Goal: Information Seeking & Learning: Learn about a topic

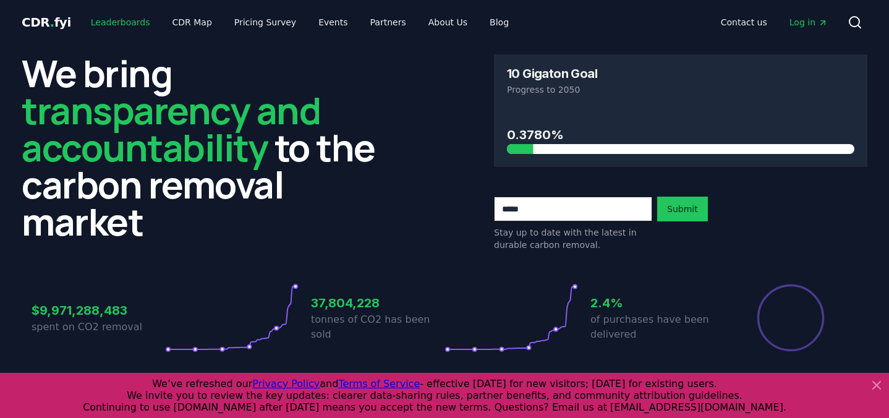
click at [111, 23] on link "Leaderboards" at bounding box center [120, 22] width 79 height 22
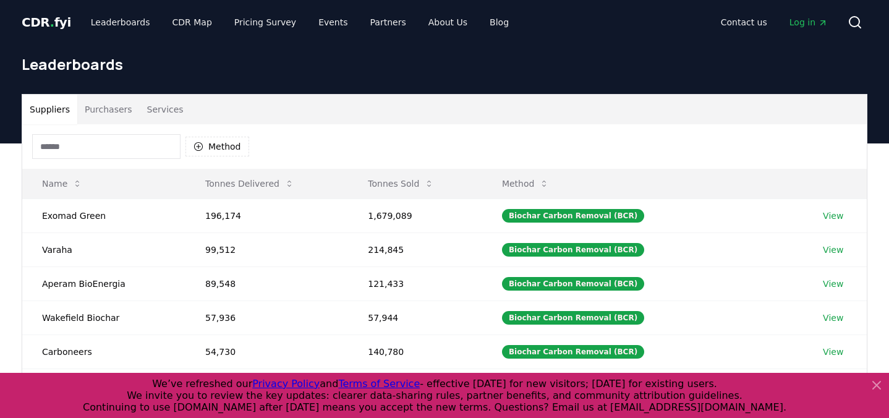
click at [165, 107] on button "Services" at bounding box center [165, 110] width 51 height 30
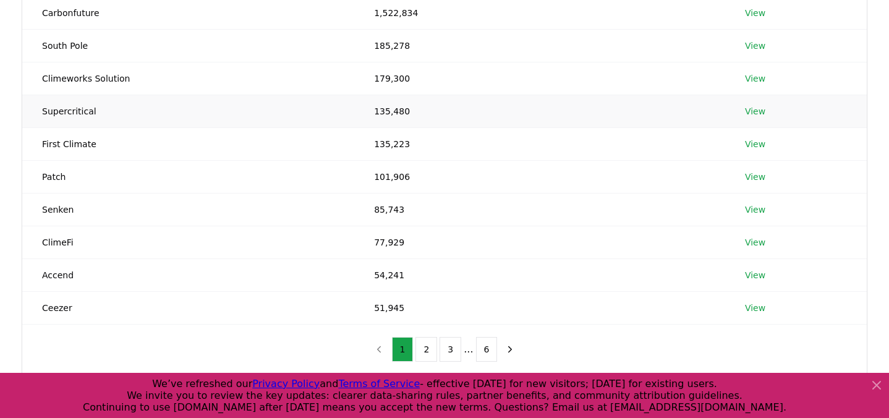
scroll to position [205, 0]
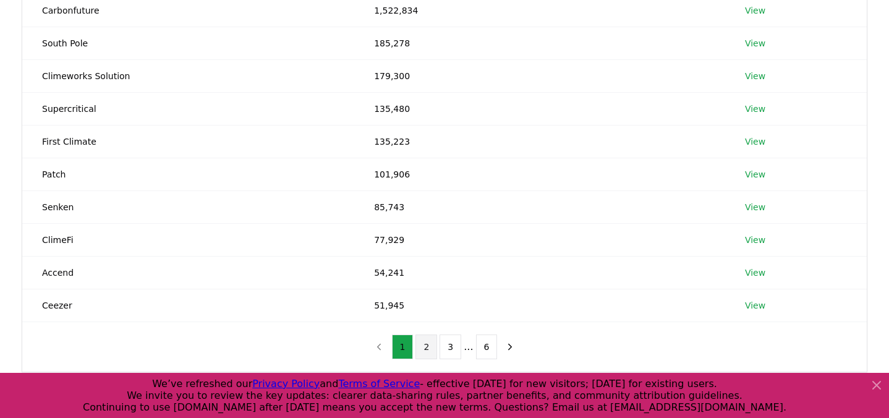
click at [428, 344] on button "2" at bounding box center [426, 346] width 22 height 25
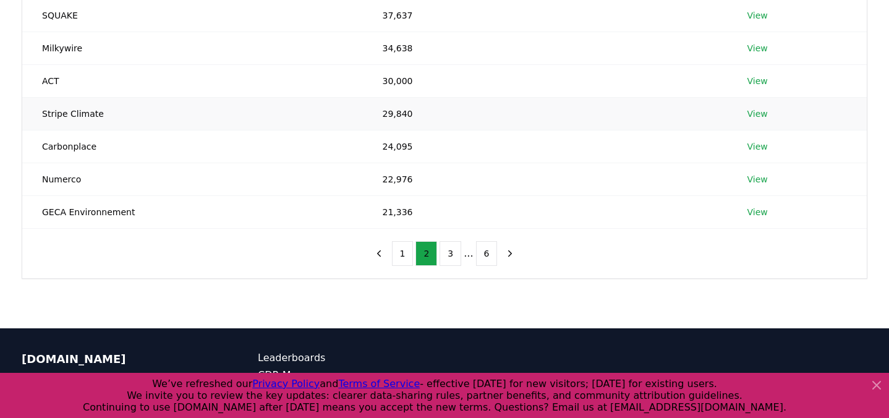
scroll to position [300, 0]
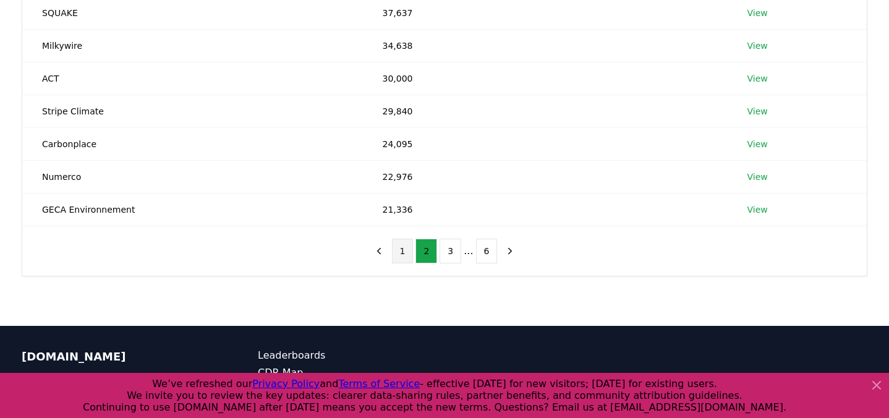
click at [404, 252] on button "1" at bounding box center [403, 251] width 22 height 25
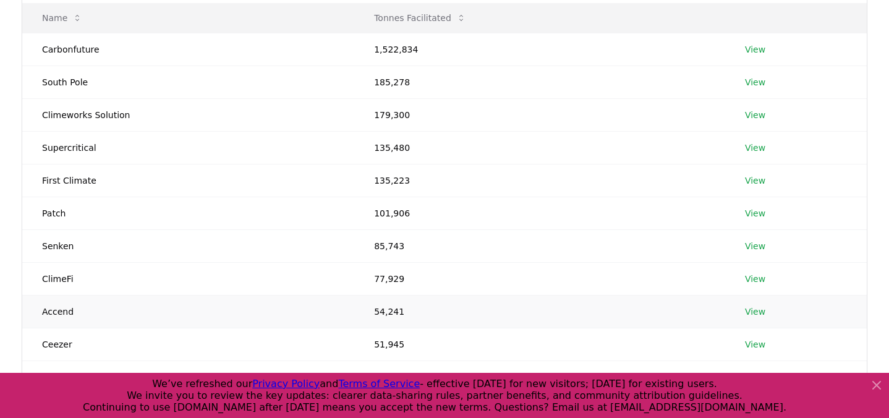
scroll to position [166, 0]
click at [764, 145] on td "View" at bounding box center [796, 146] width 142 height 33
click at [756, 146] on link "View" at bounding box center [755, 147] width 20 height 12
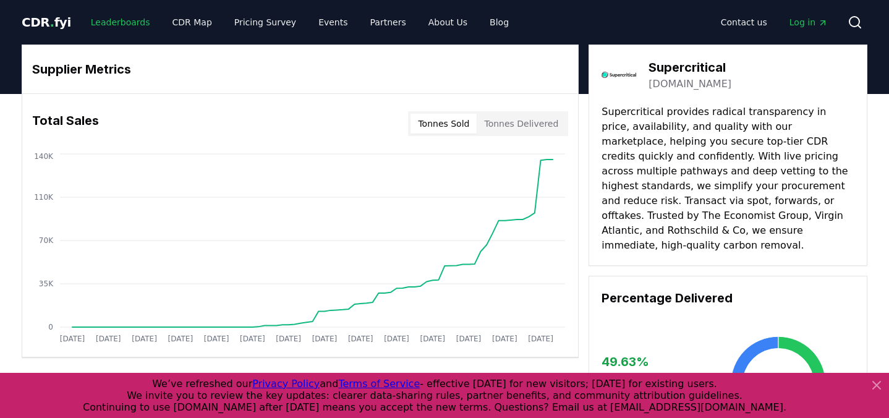
click at [110, 27] on link "Leaderboards" at bounding box center [120, 22] width 79 height 22
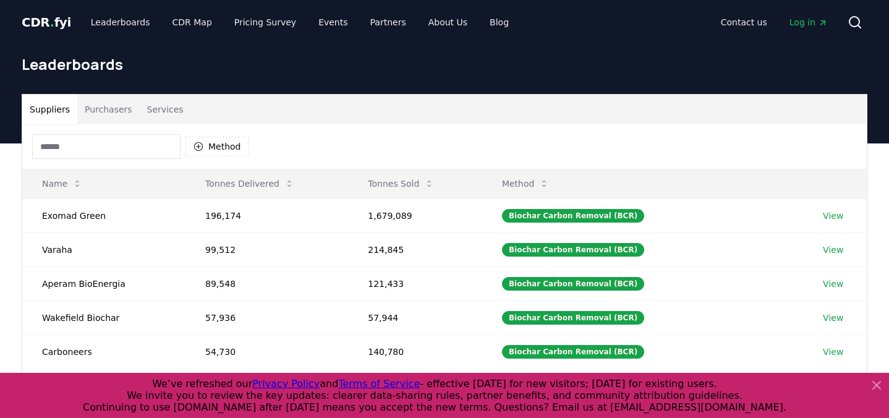
click at [103, 109] on button "Purchasers" at bounding box center [108, 110] width 62 height 30
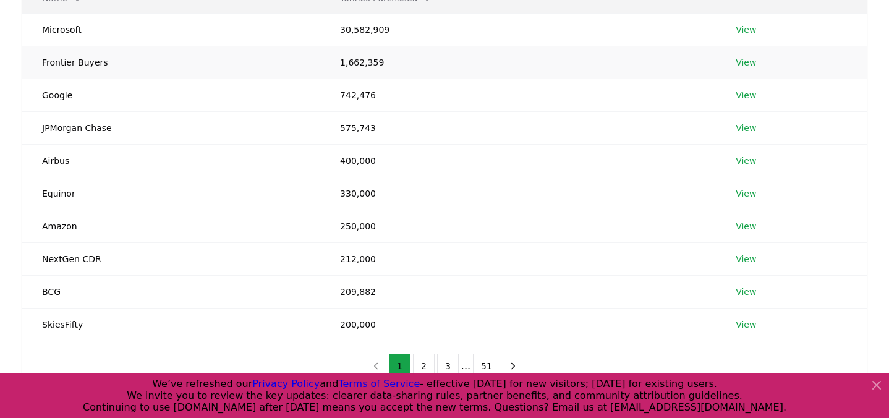
scroll to position [258, 0]
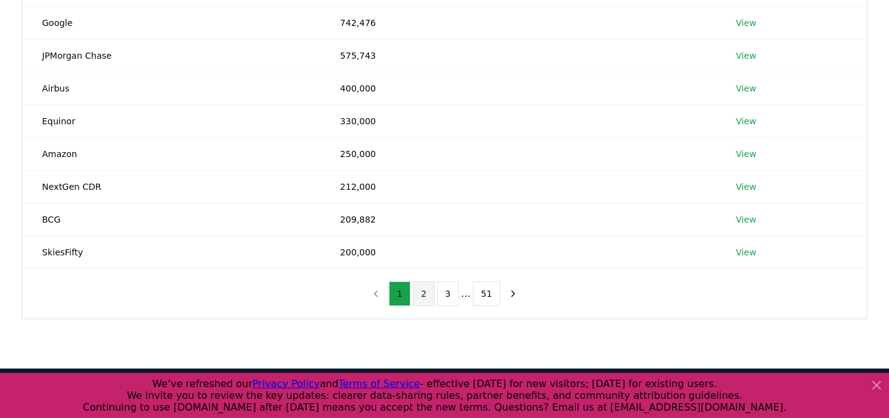
click at [417, 292] on button "2" at bounding box center [424, 293] width 22 height 25
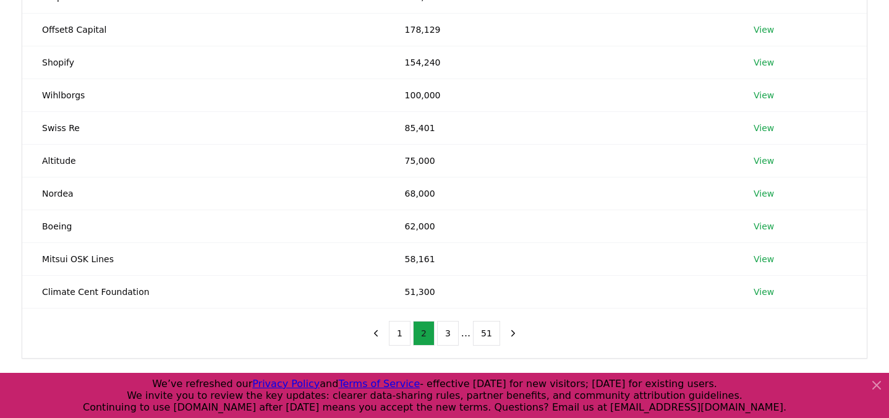
scroll to position [220, 0]
click at [446, 331] on button "3" at bounding box center [448, 331] width 22 height 25
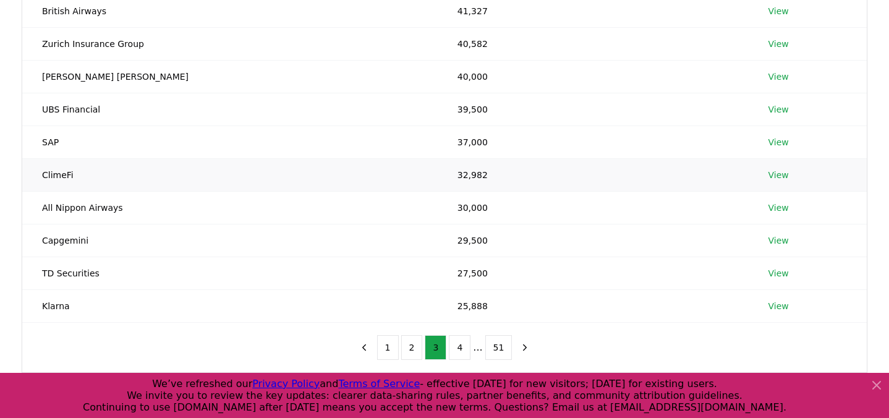
scroll to position [205, 0]
click at [388, 344] on button "1" at bounding box center [388, 346] width 22 height 25
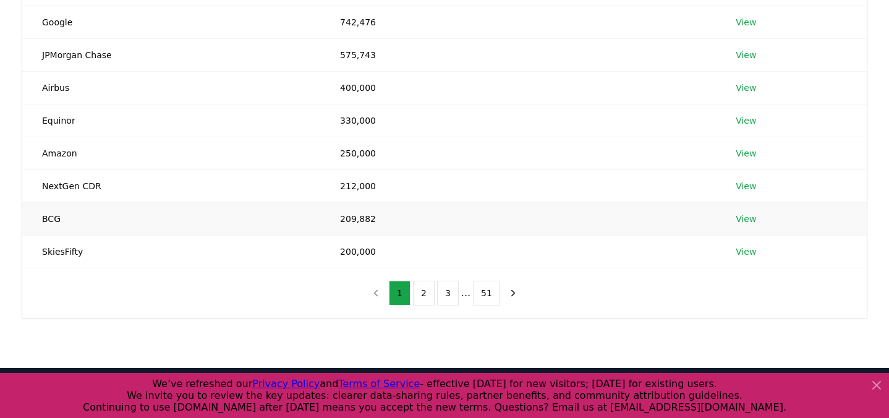
scroll to position [260, 0]
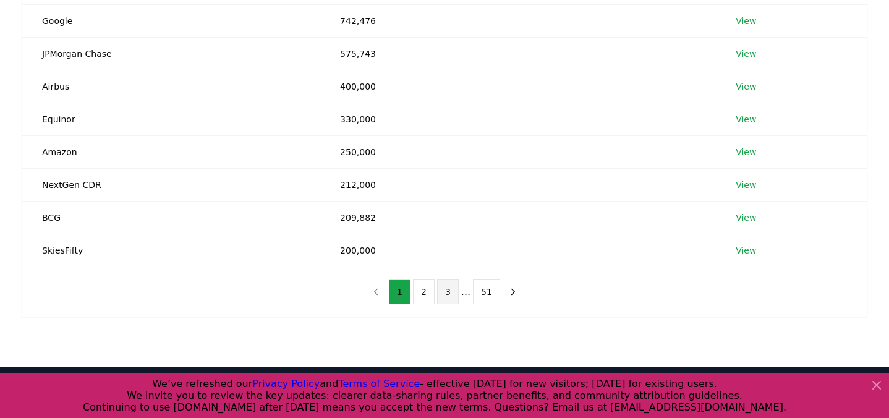
click at [448, 296] on button "3" at bounding box center [448, 291] width 22 height 25
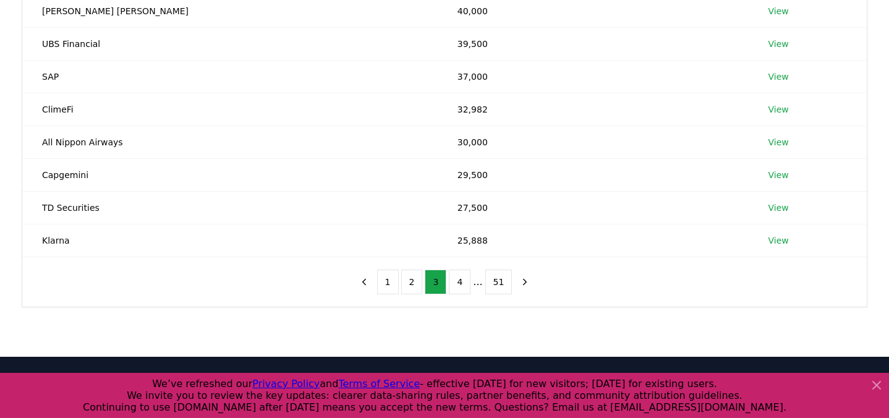
scroll to position [272, 0]
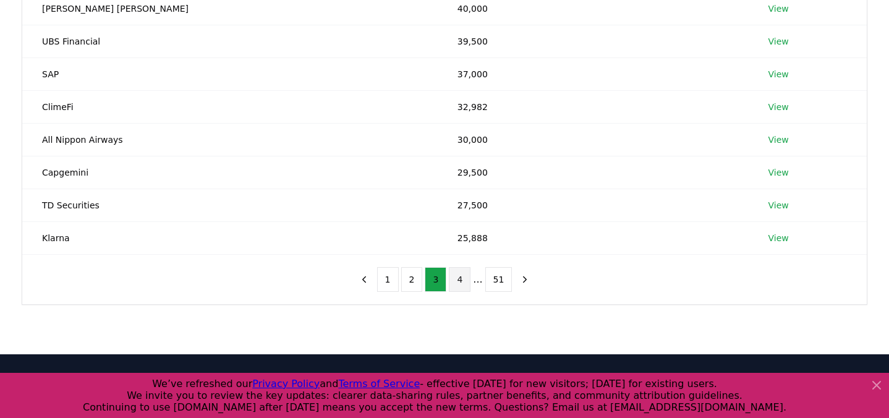
click at [459, 281] on button "4" at bounding box center [460, 279] width 22 height 25
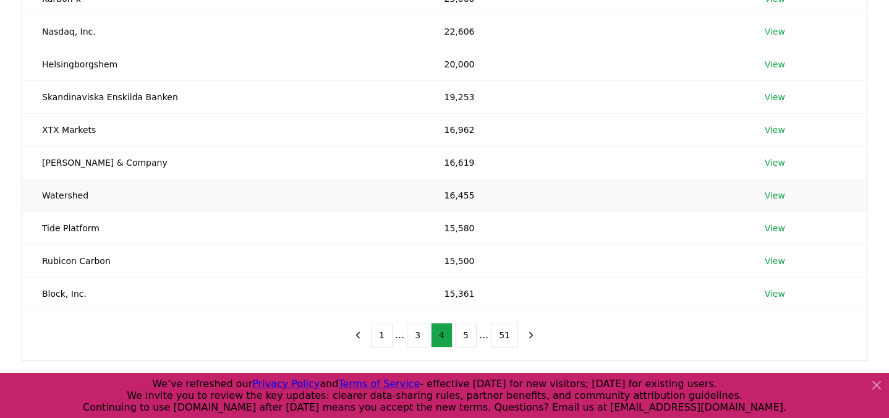
scroll to position [233, 0]
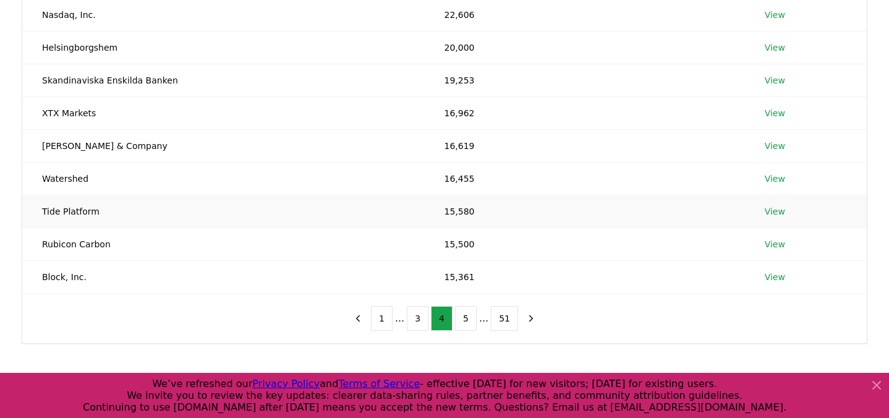
click at [783, 210] on td "View" at bounding box center [806, 211] width 122 height 33
click at [768, 212] on link "View" at bounding box center [775, 211] width 20 height 12
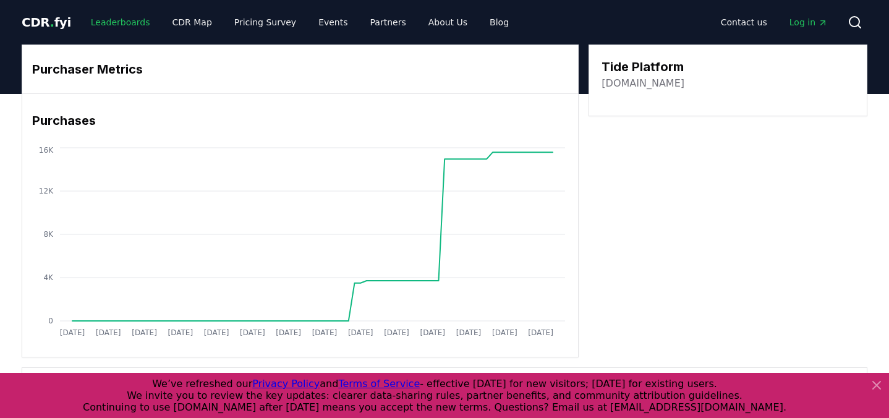
click at [110, 25] on link "Leaderboards" at bounding box center [120, 22] width 79 height 22
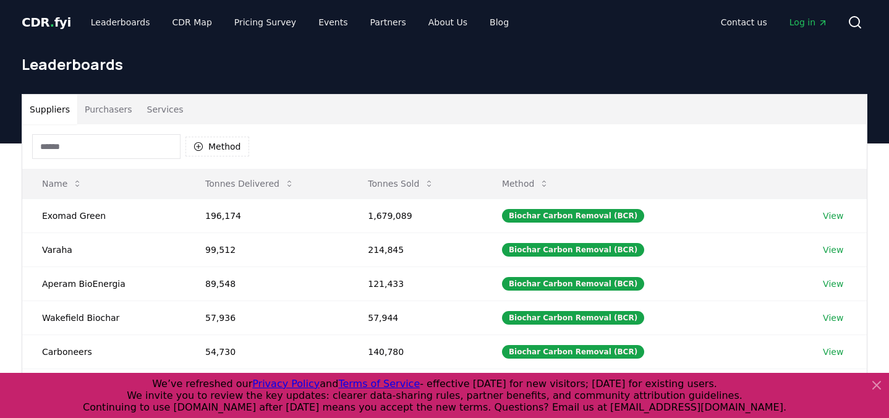
click at [158, 109] on button "Services" at bounding box center [165, 110] width 51 height 30
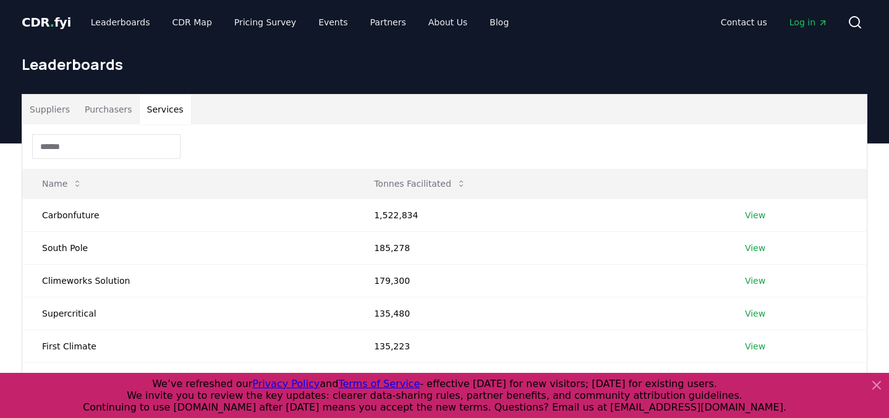
click at [39, 109] on button "Suppliers" at bounding box center [49, 110] width 55 height 30
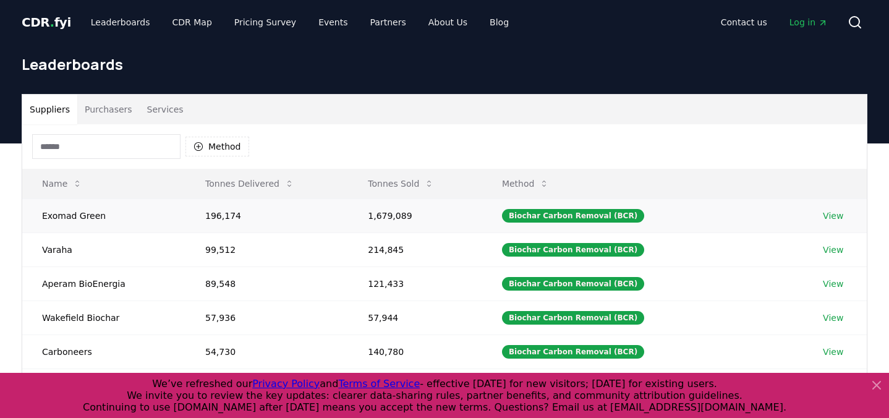
click at [838, 213] on link "View" at bounding box center [833, 216] width 20 height 12
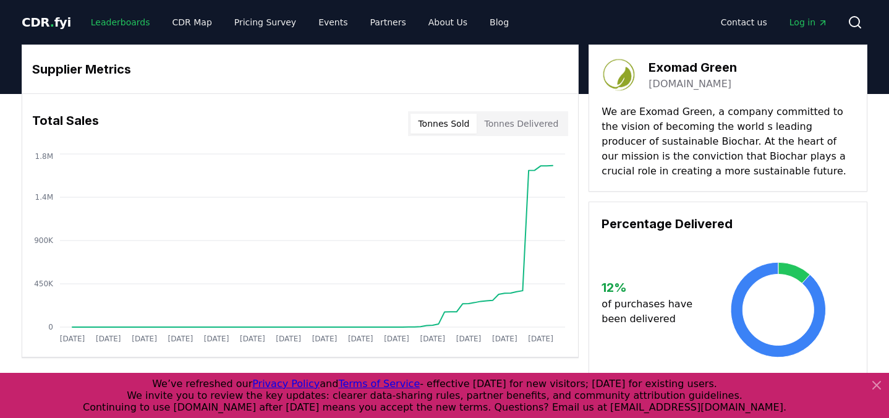
click at [117, 22] on link "Leaderboards" at bounding box center [120, 22] width 79 height 22
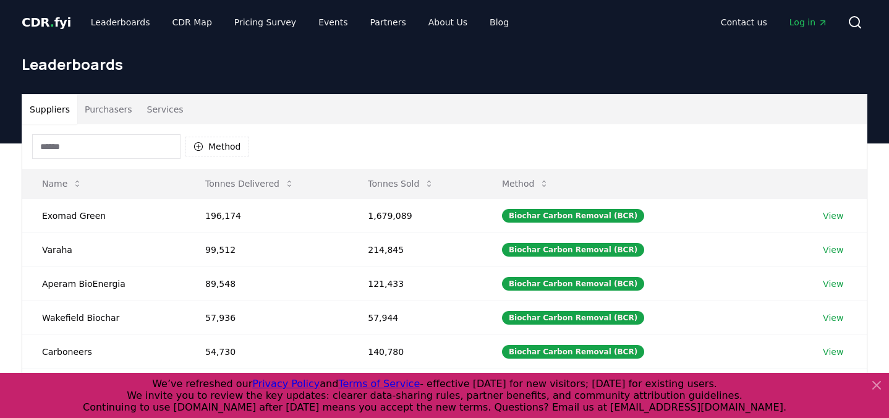
click at [170, 104] on button "Services" at bounding box center [165, 110] width 51 height 30
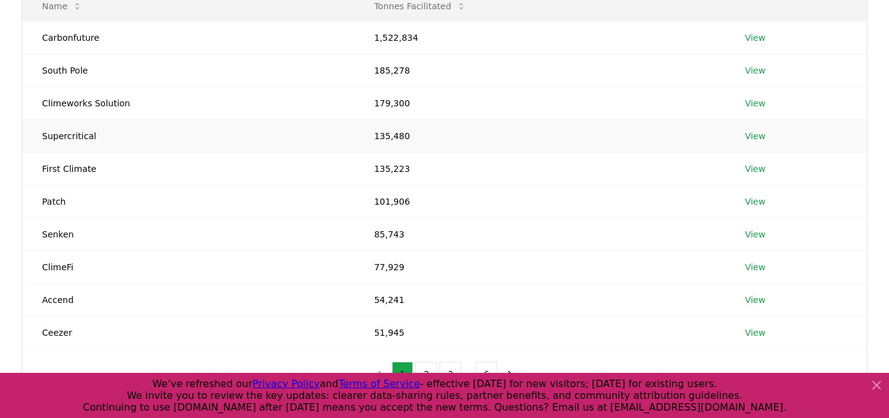
scroll to position [171, 0]
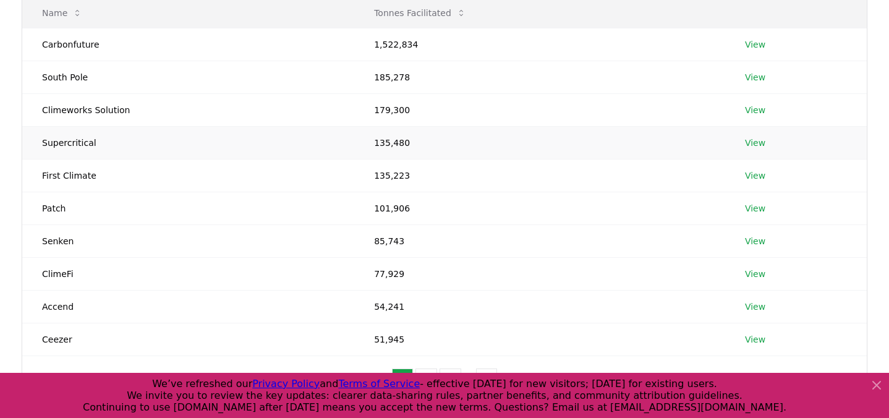
click at [760, 142] on link "View" at bounding box center [755, 143] width 20 height 12
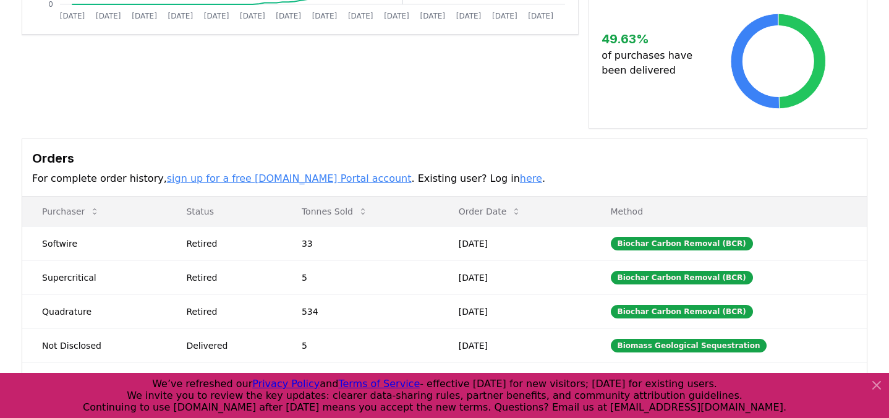
scroll to position [322, 0]
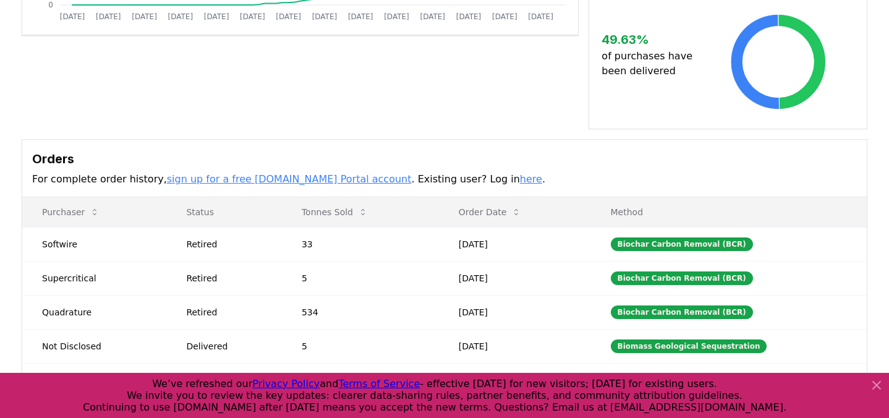
click at [273, 173] on link "sign up for a free [DOMAIN_NAME] Portal account" at bounding box center [289, 179] width 245 height 12
